Goal: Task Accomplishment & Management: Manage account settings

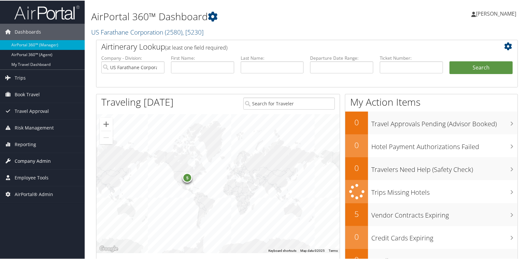
click at [46, 162] on span "Company Admin" at bounding box center [33, 160] width 36 height 16
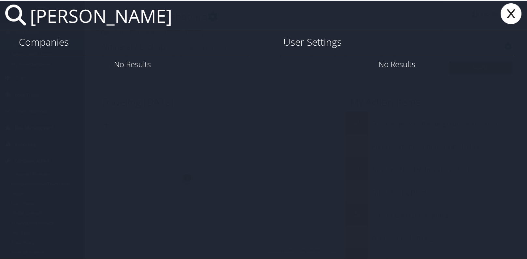
type input "jay topham"
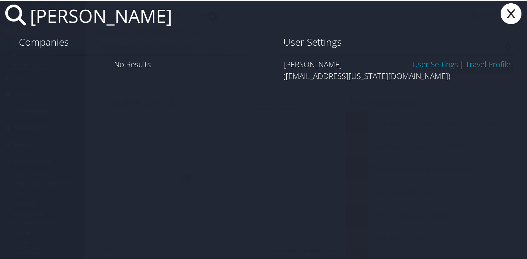
click at [437, 56] on div "Jay Topham User Settings | Travel Profile (jaytopham@utah.gov)" at bounding box center [396, 69] width 233 height 30
click at [436, 61] on link "User Settings" at bounding box center [435, 63] width 46 height 11
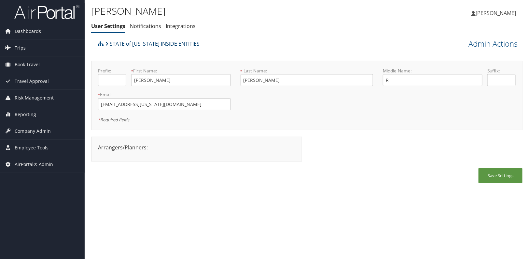
click at [141, 47] on link "STATE of [US_STATE] INSIDE ENTITIES" at bounding box center [152, 43] width 94 height 13
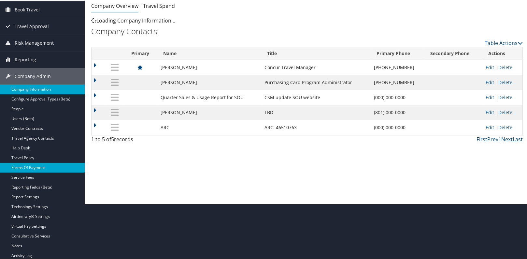
scroll to position [90, 0]
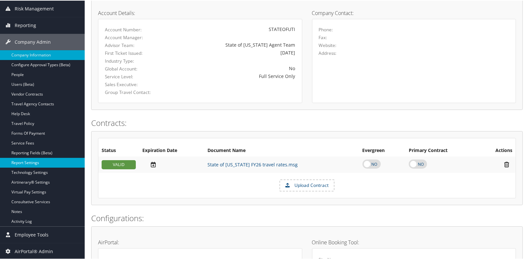
click at [35, 163] on link "Report Settings" at bounding box center [42, 162] width 85 height 10
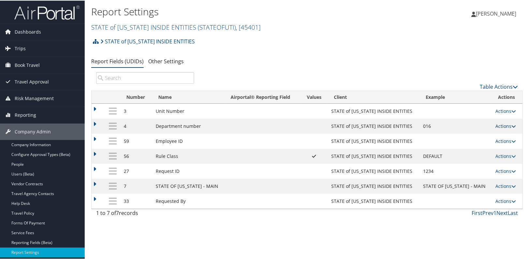
click at [498, 125] on link "Actions" at bounding box center [506, 125] width 21 height 6
click at [492, 129] on ul "Update Report Field Values Upload Report Field Values Edit Delete" at bounding box center [476, 151] width 73 height 45
click at [499, 127] on link "Actions" at bounding box center [506, 125] width 21 height 6
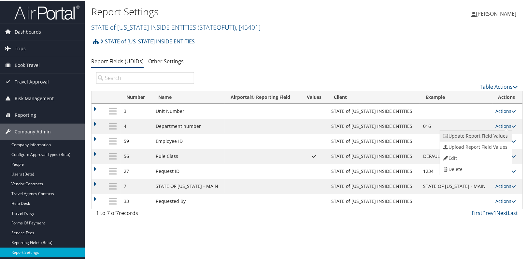
click at [490, 135] on link "Update Report Field Values" at bounding box center [475, 135] width 70 height 11
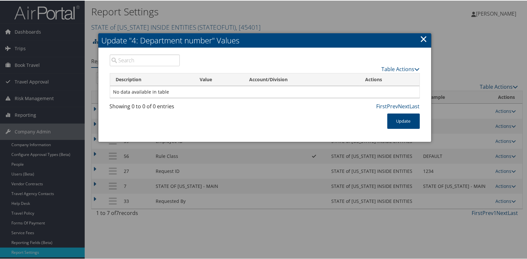
click at [418, 37] on h2 "Update "4: Department number" Values" at bounding box center [264, 40] width 333 height 14
click at [421, 37] on link "×" at bounding box center [423, 38] width 7 height 13
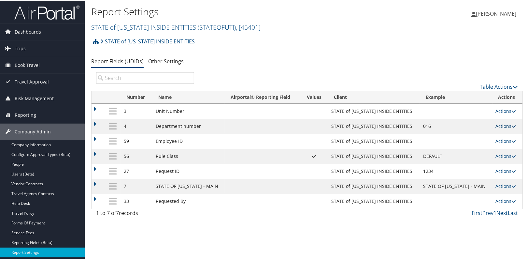
click at [512, 124] on icon at bounding box center [514, 125] width 5 height 5
click at [465, 160] on link "Edit" at bounding box center [475, 157] width 70 height 11
select select "both"
select select "profiled"
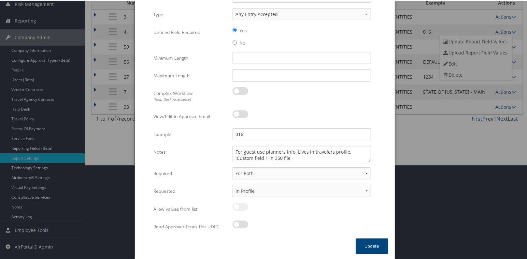
scroll to position [94, 0]
